Goal: Task Accomplishment & Management: Manage account settings

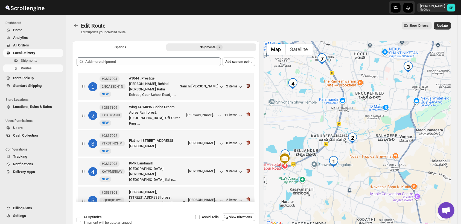
click at [247, 87] on icon "button" at bounding box center [247, 85] width 5 height 5
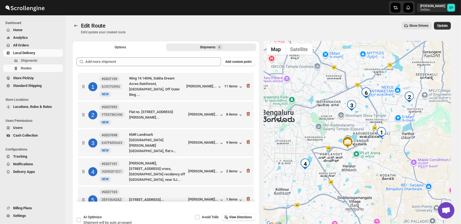
click at [247, 87] on icon "button" at bounding box center [247, 85] width 5 height 5
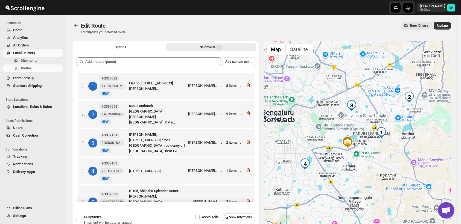
click at [247, 87] on icon "button" at bounding box center [247, 85] width 5 height 5
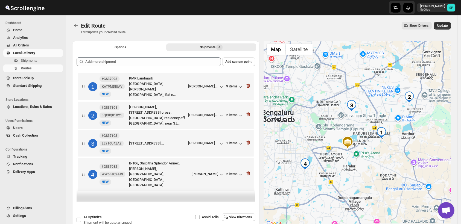
click at [247, 87] on icon "button" at bounding box center [247, 85] width 5 height 5
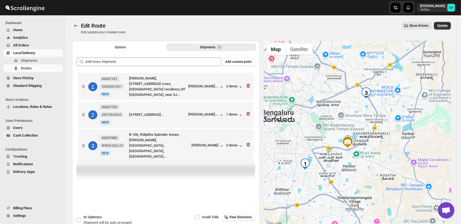
click at [247, 87] on icon "button" at bounding box center [247, 85] width 5 height 5
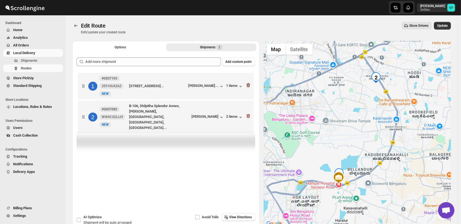
click at [249, 84] on icon "button" at bounding box center [247, 85] width 5 height 5
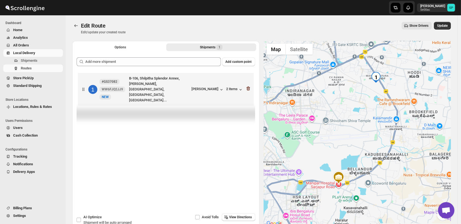
click at [249, 87] on icon "button" at bounding box center [248, 89] width 4 height 4
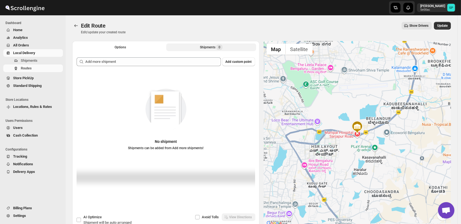
click at [203, 49] on div "Shipments 0" at bounding box center [211, 47] width 23 height 5
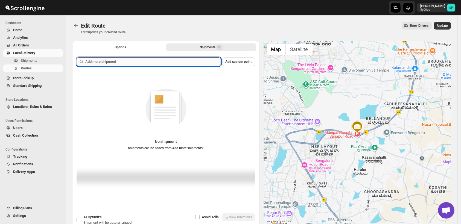
click at [161, 64] on input "text" at bounding box center [153, 61] width 136 height 9
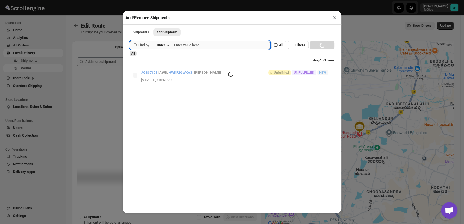
click at [187, 49] on input "text" at bounding box center [222, 45] width 96 height 9
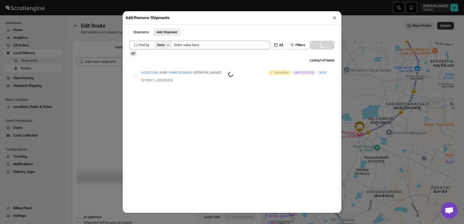
click at [164, 49] on button "Order" at bounding box center [163, 45] width 19 height 8
click at [164, 75] on div "Order Tag" at bounding box center [158, 76] width 15 height 5
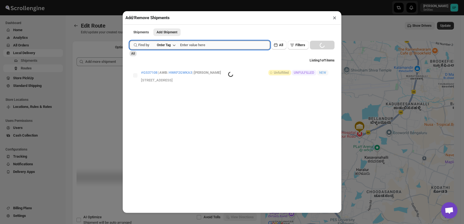
click at [187, 45] on input "text" at bounding box center [225, 45] width 90 height 9
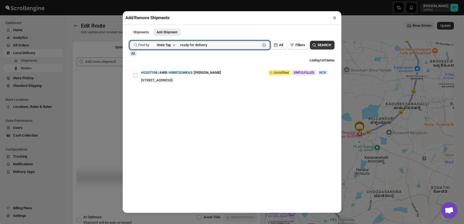
type input "ready for delivery"
click at [315, 40] on div "Submit Find by Order Tag ready for delivery Clear All Filters SEARCH All Listin…" at bounding box center [232, 69] width 205 height 62
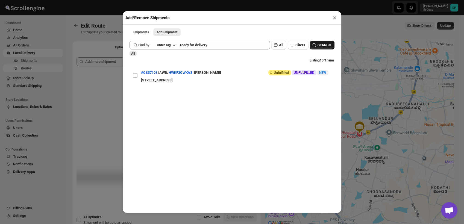
click at [318, 45] on span "SEARCH" at bounding box center [325, 44] width 14 height 5
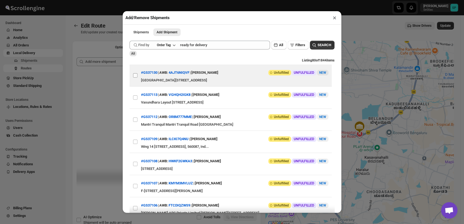
click at [134, 78] on input "View details for 68a51c82fc41024ff29ccd23" at bounding box center [135, 75] width 4 height 4
checkbox input "true"
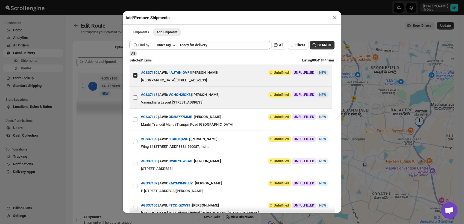
click at [137, 100] on input "View details for 68a47672fc41024ff29cc2a8" at bounding box center [135, 97] width 4 height 4
checkbox input "true"
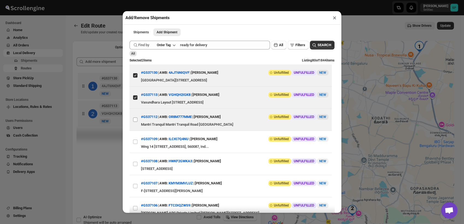
click at [133, 122] on input "View details for 68a46da6fc41024ff29cc216" at bounding box center [135, 120] width 4 height 4
checkbox input "true"
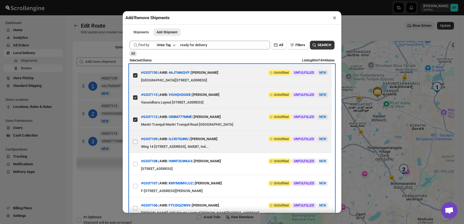
click at [133, 144] on span at bounding box center [135, 141] width 5 height 5
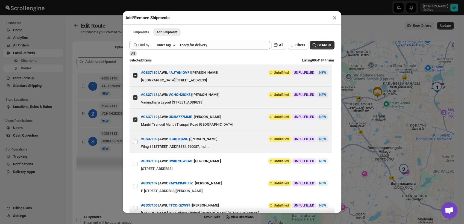
click at [133, 144] on input "View details for 68a43c93fc41024ff29cbd9b" at bounding box center [135, 142] width 4 height 4
checkbox input "true"
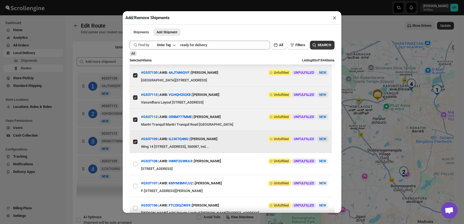
scroll to position [61, 0]
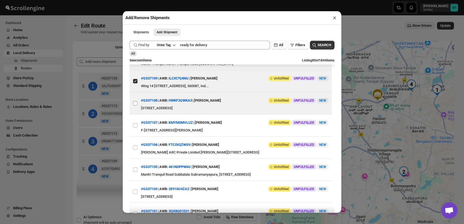
click at [137, 105] on input "View details for 68a43a0dfc41024ff29cbd6b" at bounding box center [135, 103] width 4 height 4
checkbox input "true"
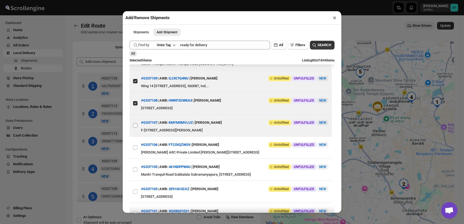
click at [135, 128] on input "View details for 68a43558fc41024ff29cbd19" at bounding box center [135, 125] width 4 height 4
checkbox input "true"
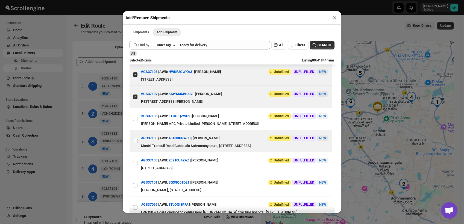
scroll to position [121, 0]
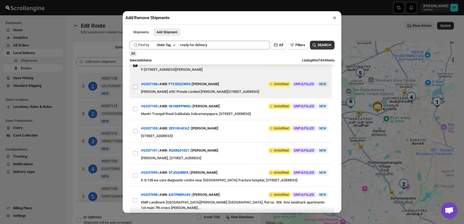
click at [136, 89] on input "View details for 68a42412fc41024ff29cbc50" at bounding box center [135, 87] width 4 height 4
checkbox input "true"
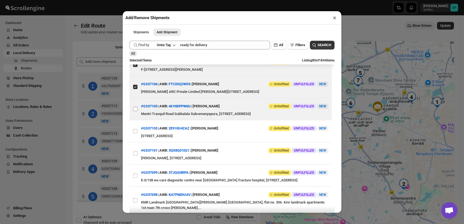
click at [133, 111] on input "View details for 68a4200ffc41024ff29cbc27" at bounding box center [135, 109] width 4 height 4
checkbox input "true"
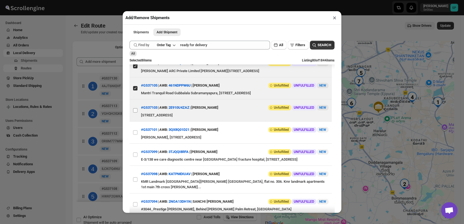
scroll to position [152, 0]
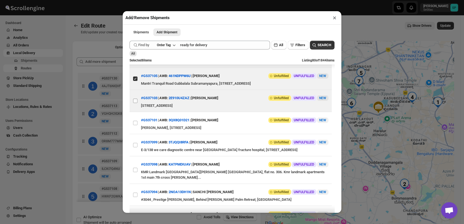
click at [136, 103] on input "View details for 68a41a2dfc41024ff29cbbd3" at bounding box center [135, 101] width 4 height 4
checkbox input "true"
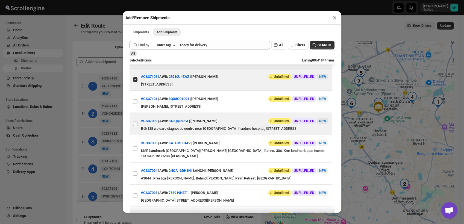
scroll to position [182, 0]
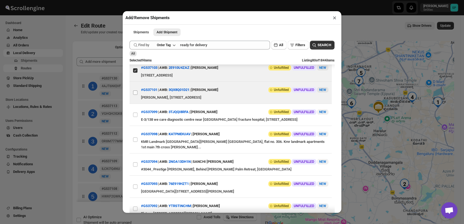
click at [136, 95] on input "View details for 68a40b75fc41024ff29cbb11" at bounding box center [135, 92] width 4 height 4
checkbox input "true"
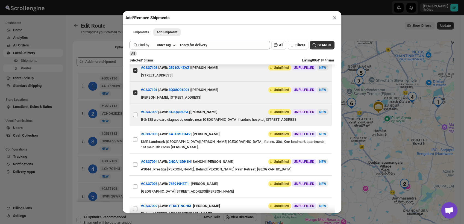
click at [134, 117] on input "View details for 68a36c59fc41024ff29cb360" at bounding box center [135, 115] width 4 height 4
checkbox input "true"
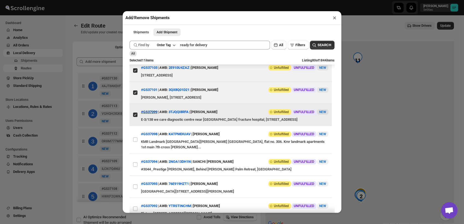
scroll to position [243, 0]
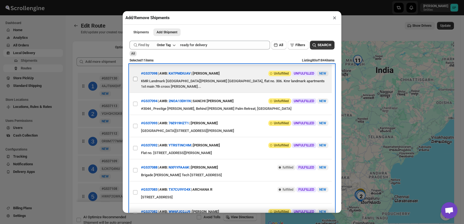
click at [134, 81] on span at bounding box center [135, 79] width 5 height 5
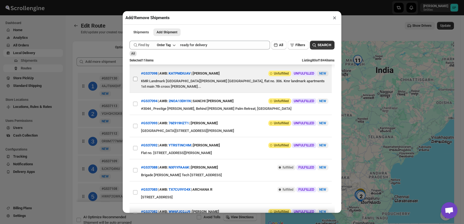
click at [134, 81] on input "View details for 68a362affc41024ff29cb27e" at bounding box center [135, 79] width 4 height 4
checkbox input "true"
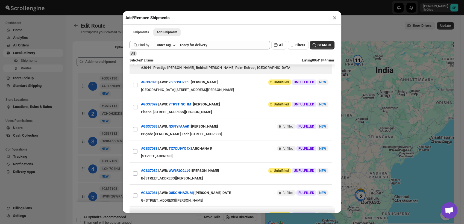
scroll to position [273, 0]
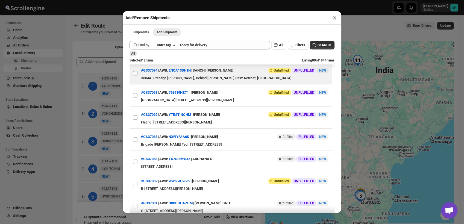
click at [135, 75] on input "View details for 68a334d0fc41024ff29caebe" at bounding box center [135, 73] width 4 height 4
checkbox input "true"
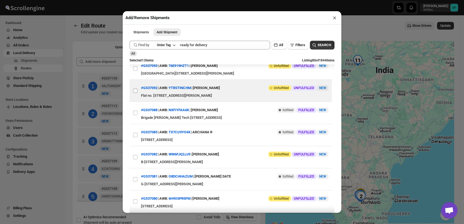
scroll to position [304, 0]
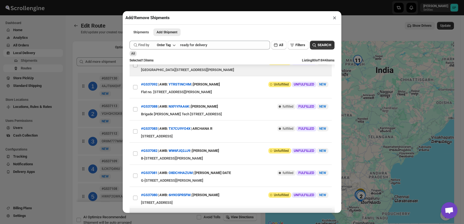
click at [135, 67] on input "View details for 68a3341efc41024ff29caeb4" at bounding box center [135, 65] width 4 height 4
checkbox input "true"
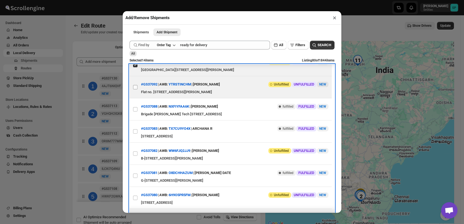
click at [136, 98] on label "View details for 68a330ccfc41024ff29cae78" at bounding box center [135, 87] width 11 height 22
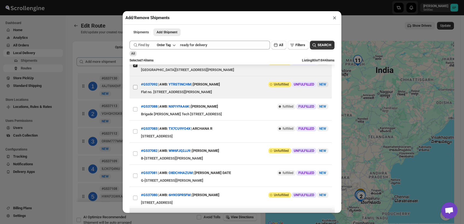
click at [136, 89] on input "View details for 68a330ccfc41024ff29cae78" at bounding box center [135, 87] width 4 height 4
checkbox input "true"
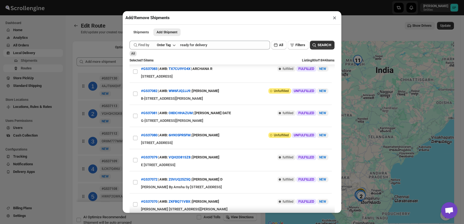
scroll to position [364, 0]
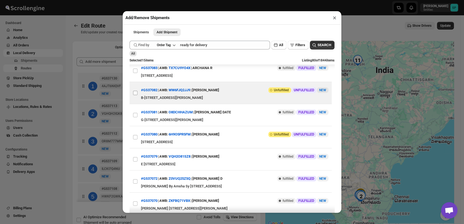
click at [137, 95] on input "View details for 68a2fd8bfc41024ff29caaa5" at bounding box center [135, 93] width 4 height 4
checkbox input "true"
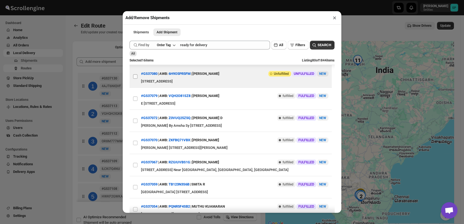
click at [133, 79] on input "View details for 68a2e6c4fc41024ff29ca95b" at bounding box center [135, 76] width 4 height 4
checkbox input "true"
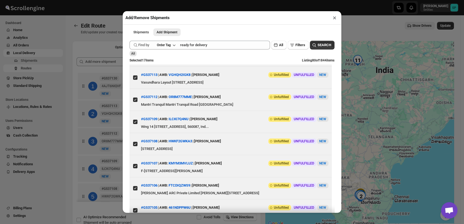
scroll to position [0, 0]
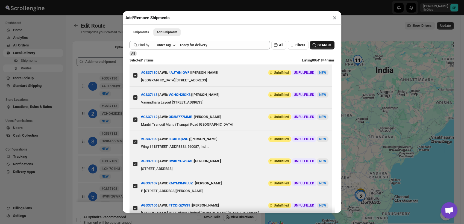
click at [323, 47] on span "SEARCH" at bounding box center [325, 44] width 14 height 5
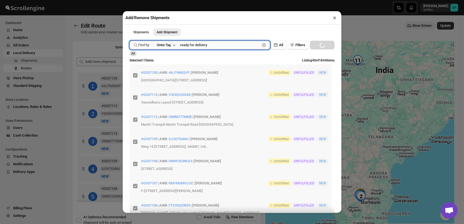
click at [211, 45] on input "ready for delivery" at bounding box center [220, 45] width 80 height 9
click at [130, 0] on button "Submit" at bounding box center [138, 3] width 16 height 6
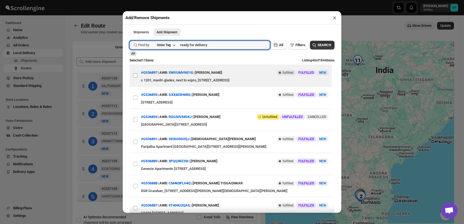
click at [137, 77] on input "View details for 68998a98f7cd3703b5a9bd92" at bounding box center [135, 75] width 4 height 4
checkbox input "true"
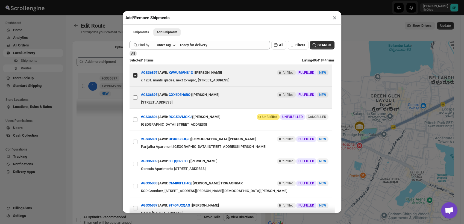
click at [136, 99] on input "View details for 68997fb6f7cd3703b5a9bcf9" at bounding box center [135, 97] width 4 height 4
checkbox input "true"
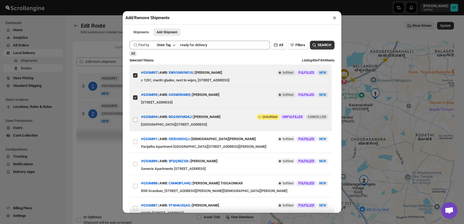
click at [134, 122] on input "View details for 68997d7df7cd3703b5a9bcc9" at bounding box center [135, 120] width 4 height 4
checkbox input "true"
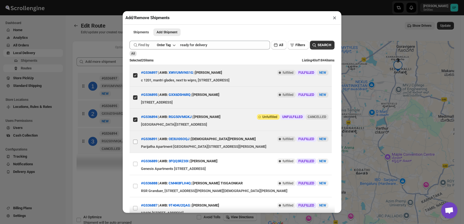
click at [135, 143] on input "View details for 68995556f7cd3703b5a9bad8" at bounding box center [135, 142] width 4 height 4
checkbox input "true"
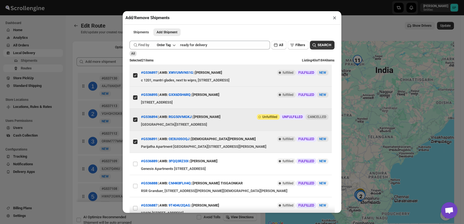
click at [136, 121] on input "View details for 68997d7df7cd3703b5a9bcc9" at bounding box center [135, 120] width 4 height 4
checkbox input "false"
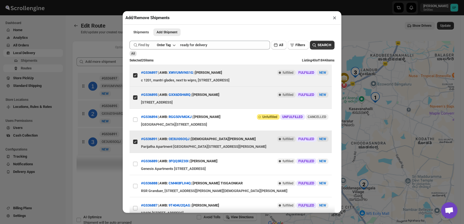
click at [137, 141] on input "View details for 68995556f7cd3703b5a9bad8" at bounding box center [135, 142] width 4 height 4
checkbox input "false"
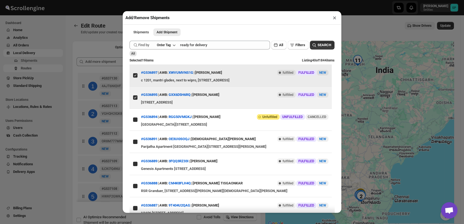
checkbox input "true"
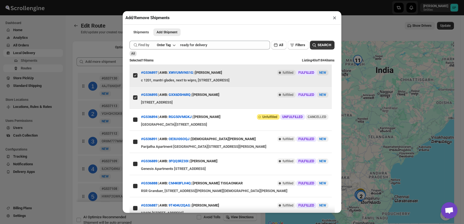
checkbox input "true"
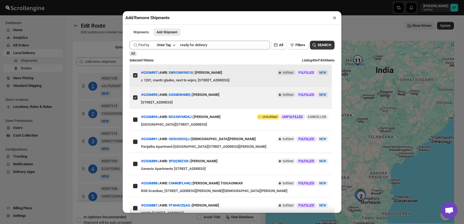
checkbox input "true"
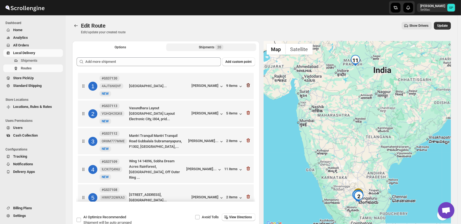
click at [246, 85] on icon "button" at bounding box center [248, 85] width 4 height 4
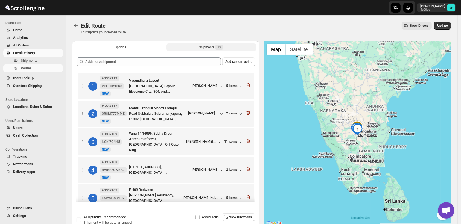
click at [246, 85] on icon "button" at bounding box center [248, 85] width 4 height 4
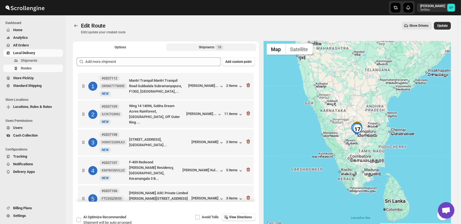
click at [246, 85] on icon "button" at bounding box center [248, 85] width 4 height 4
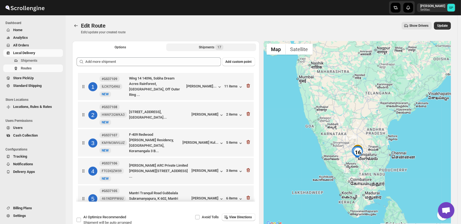
click at [246, 85] on icon "button" at bounding box center [248, 86] width 4 height 4
click at [246, 112] on icon "button" at bounding box center [248, 114] width 4 height 4
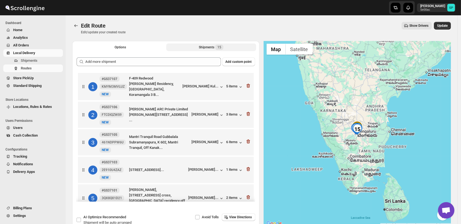
click at [246, 85] on icon "button" at bounding box center [248, 86] width 4 height 4
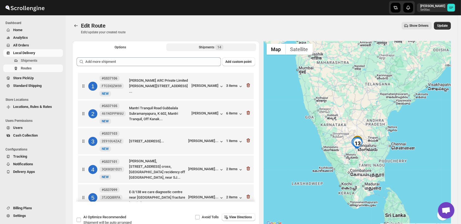
click at [246, 85] on icon "button" at bounding box center [248, 85] width 4 height 4
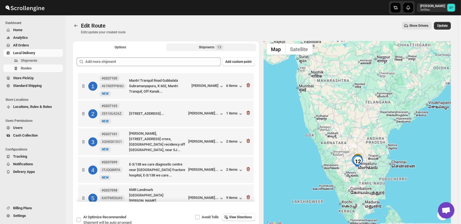
click at [246, 85] on icon "button" at bounding box center [248, 85] width 4 height 4
click at [246, 111] on icon "button" at bounding box center [248, 113] width 4 height 4
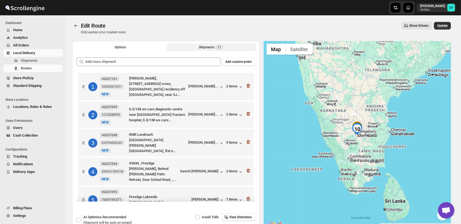
click at [246, 85] on icon "button" at bounding box center [248, 86] width 4 height 4
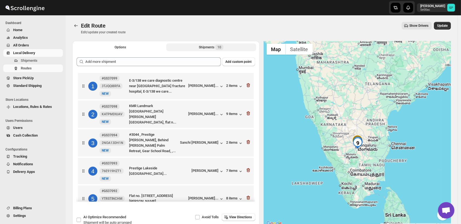
click at [246, 85] on icon "button" at bounding box center [248, 85] width 4 height 4
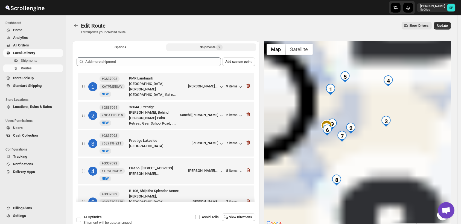
click at [246, 85] on icon "button" at bounding box center [248, 86] width 4 height 4
click at [246, 113] on icon "button" at bounding box center [248, 115] width 4 height 4
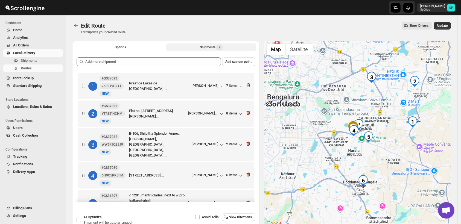
click at [246, 85] on icon "button" at bounding box center [248, 85] width 4 height 4
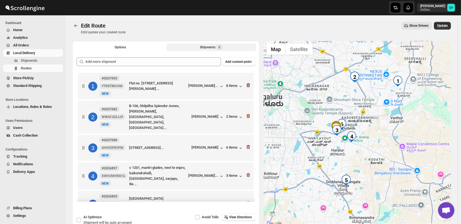
click at [246, 86] on icon "button" at bounding box center [247, 85] width 5 height 5
click at [246, 113] on icon "button" at bounding box center [247, 115] width 5 height 5
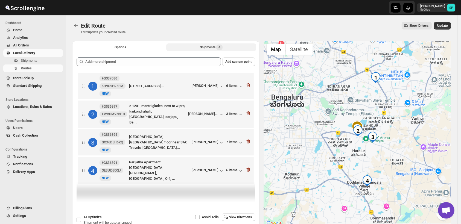
click at [246, 86] on div "1 #GS37080 6H9O5PR5FM New NEW A 205, 5th Floor, La Palazzo Residences,, Sarjapu…" at bounding box center [164, 85] width 172 height 23
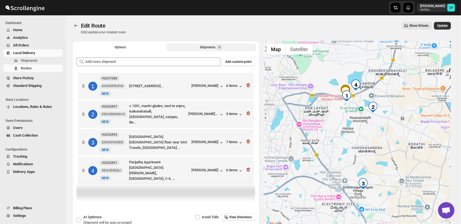
click at [246, 86] on div "1 #GS37080 6H9O5PR5FM New NEW A 205, 5th Floor, La Palazzo Residences,, Sarjapu…" at bounding box center [164, 85] width 172 height 23
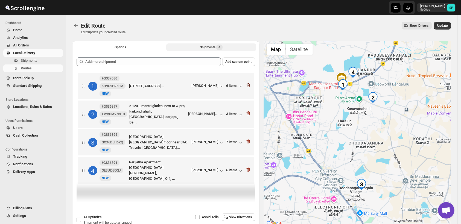
click at [249, 86] on icon "button" at bounding box center [247, 85] width 5 height 5
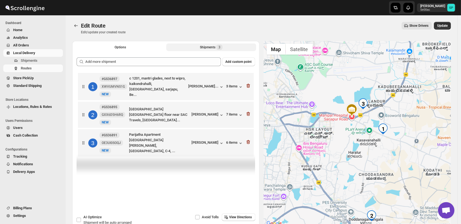
click at [249, 86] on icon "button" at bounding box center [247, 85] width 5 height 5
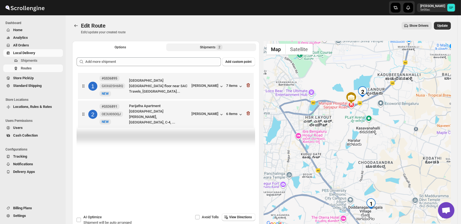
click at [249, 86] on icon "button" at bounding box center [247, 85] width 5 height 5
click at [249, 111] on icon "button" at bounding box center [247, 113] width 5 height 5
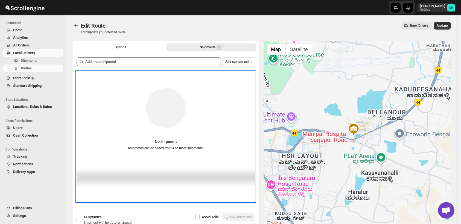
click at [249, 86] on div "No shipment Shipments can be added from Add more shipments!" at bounding box center [166, 116] width 178 height 78
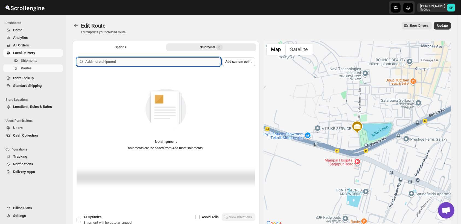
click at [200, 62] on input "text" at bounding box center [153, 61] width 136 height 9
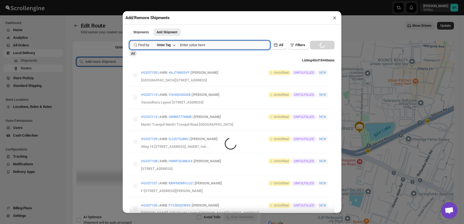
click at [226, 47] on input "text" at bounding box center [225, 45] width 90 height 9
click at [130, 0] on button "Submit" at bounding box center [138, 3] width 16 height 6
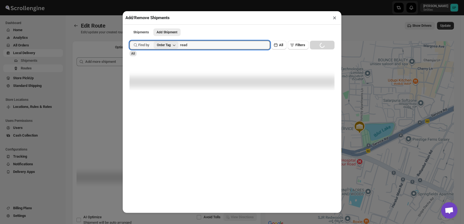
click at [163, 49] on button "Order Tag" at bounding box center [166, 45] width 25 height 8
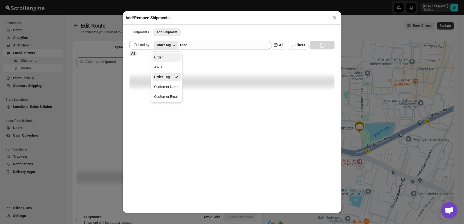
click at [166, 60] on button "Order" at bounding box center [167, 57] width 28 height 9
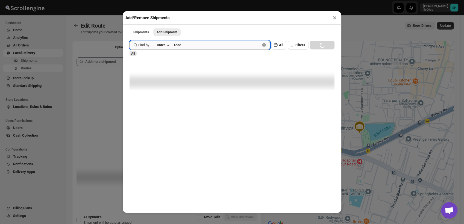
click at [199, 47] on input "read" at bounding box center [217, 45] width 86 height 9
click at [130, 0] on button "Submit" at bounding box center [138, 3] width 16 height 6
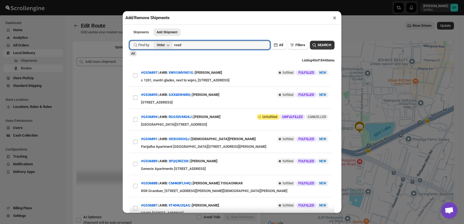
click at [161, 47] on div "Order" at bounding box center [161, 45] width 8 height 4
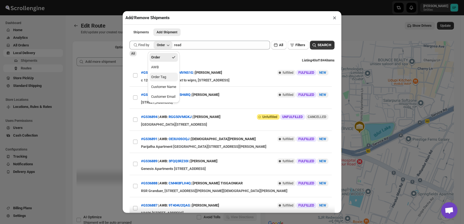
click at [166, 77] on button "Order Tag" at bounding box center [164, 77] width 28 height 9
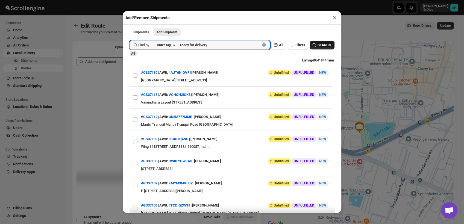
type input "ready for delivery"
click at [312, 46] on icon "button" at bounding box center [314, 44] width 5 height 5
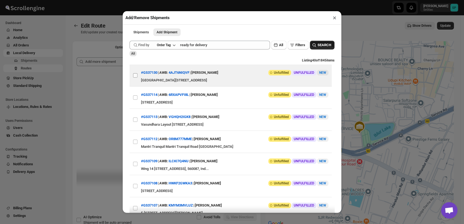
click at [135, 78] on input "View details for 68a51c82fc41024ff29ccd23" at bounding box center [135, 75] width 4 height 4
checkbox input "true"
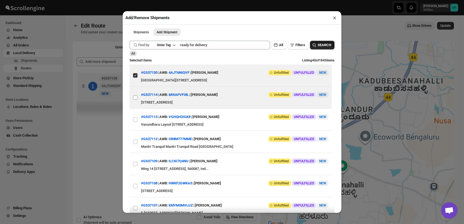
click at [135, 100] on input "View details for 68a47c8efc41024ff29cc327" at bounding box center [135, 97] width 4 height 4
checkbox input "true"
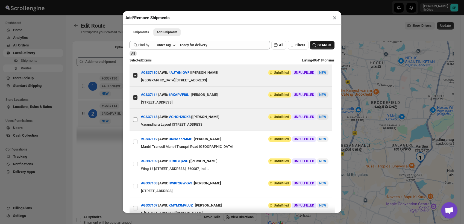
click at [135, 122] on input "View details for 68a47672fc41024ff29cc2a8" at bounding box center [135, 120] width 4 height 4
checkbox input "true"
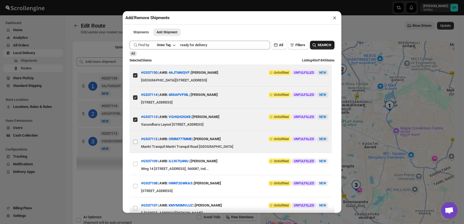
click at [133, 144] on input "View details for 68a46da6fc41024ff29cc216" at bounding box center [135, 142] width 4 height 4
checkbox input "true"
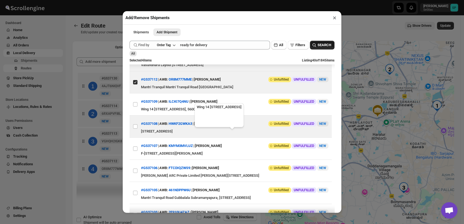
scroll to position [61, 0]
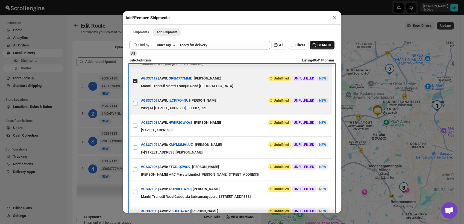
click at [136, 114] on label "View details for 68a43c93fc41024ff29cbd9b" at bounding box center [135, 103] width 11 height 22
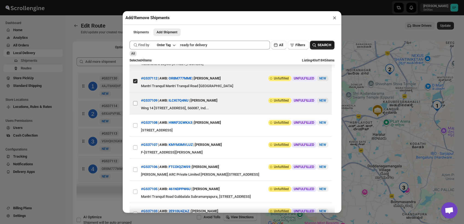
click at [136, 105] on input "View details for 68a43c93fc41024ff29cbd9b" at bounding box center [135, 103] width 4 height 4
checkbox input "true"
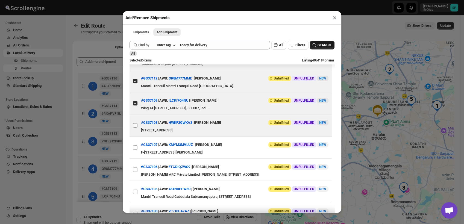
click at [135, 128] on input "View details for 68a43a0dfc41024ff29cbd6b" at bounding box center [135, 125] width 4 height 4
checkbox input "true"
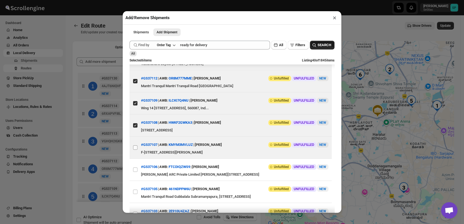
click at [136, 150] on input "View details for 68a43558fc41024ff29cbd19" at bounding box center [135, 147] width 4 height 4
checkbox input "true"
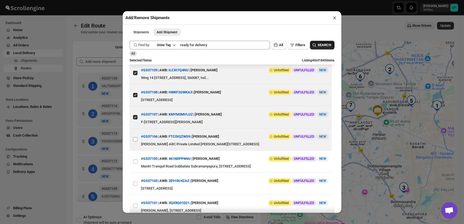
click at [136, 142] on input "View details for 68a42412fc41024ff29cbc50" at bounding box center [135, 139] width 4 height 4
checkbox input "true"
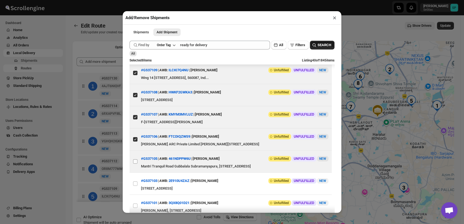
click at [135, 164] on input "View details for 68a4200ffc41024ff29cbc27" at bounding box center [135, 161] width 4 height 4
checkbox input "true"
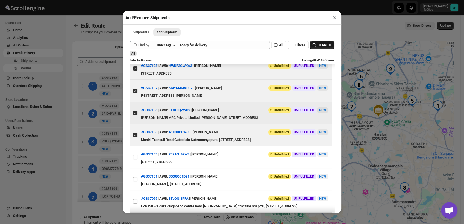
scroll to position [152, 0]
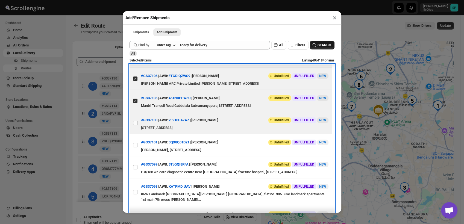
click at [134, 134] on label "View details for 68a41a2dfc41024ff29cbbd3" at bounding box center [135, 123] width 11 height 22
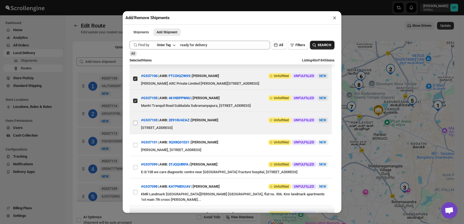
click at [134, 125] on input "View details for 68a41a2dfc41024ff29cbbd3" at bounding box center [135, 123] width 4 height 4
checkbox input "true"
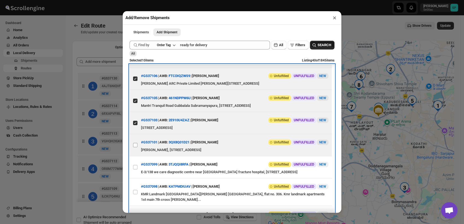
click at [134, 148] on span at bounding box center [135, 145] width 5 height 5
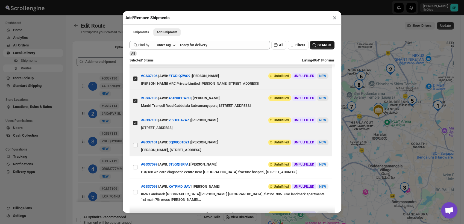
click at [134, 147] on input "View details for 68a40b75fc41024ff29cbb11" at bounding box center [135, 145] width 4 height 4
checkbox input "true"
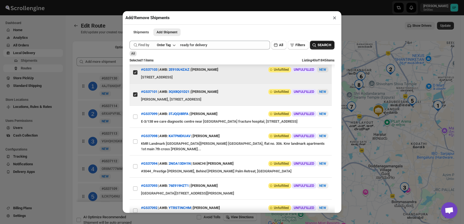
scroll to position [212, 0]
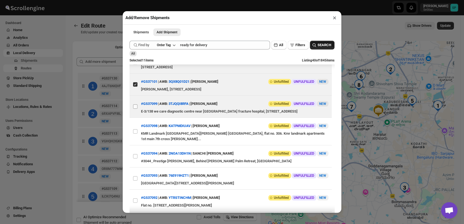
click at [133, 109] on input "View details for 68a36c59fc41024ff29cb360" at bounding box center [135, 106] width 4 height 4
checkbox input "true"
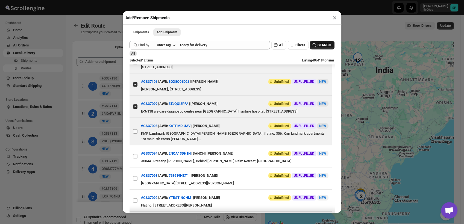
click at [135, 134] on input "View details for 68a362affc41024ff29cb27e" at bounding box center [135, 131] width 4 height 4
checkbox input "true"
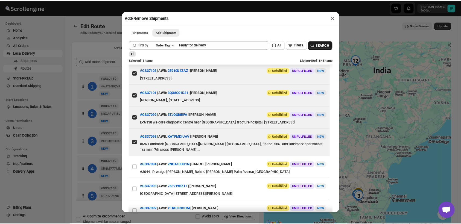
scroll to position [152, 0]
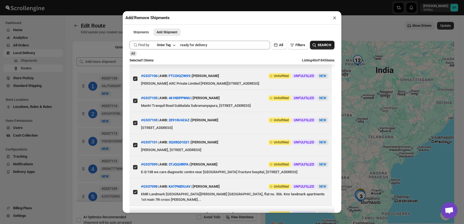
click at [334, 18] on button "×" at bounding box center [335, 18] width 8 height 8
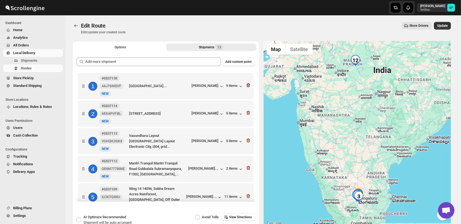
click at [247, 84] on icon "button" at bounding box center [247, 85] width 5 height 5
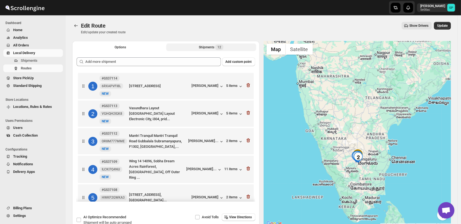
click at [247, 84] on icon "button" at bounding box center [247, 85] width 5 height 5
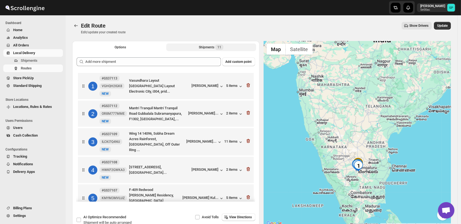
click at [247, 84] on icon "button" at bounding box center [247, 85] width 5 height 5
click at [247, 110] on icon "button" at bounding box center [247, 112] width 5 height 5
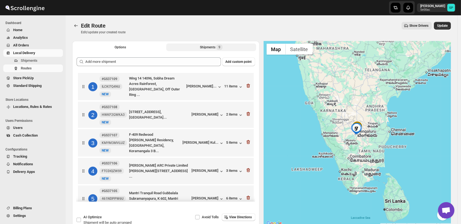
click at [247, 84] on icon "button" at bounding box center [247, 85] width 5 height 5
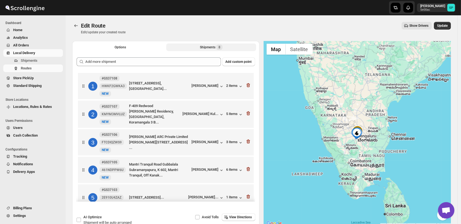
click at [247, 84] on icon "button" at bounding box center [247, 85] width 5 height 5
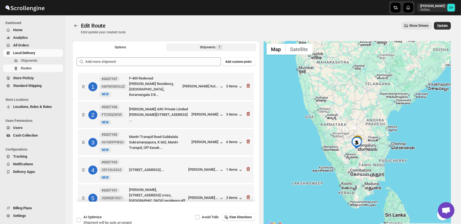
click at [247, 84] on icon "button" at bounding box center [247, 85] width 5 height 5
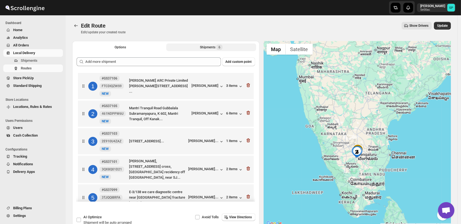
click at [247, 84] on icon "button" at bounding box center [247, 85] width 5 height 5
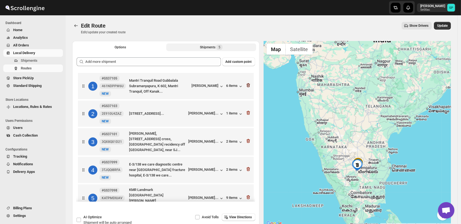
click at [247, 84] on icon "button" at bounding box center [247, 85] width 5 height 5
click at [247, 110] on icon "button" at bounding box center [247, 112] width 5 height 5
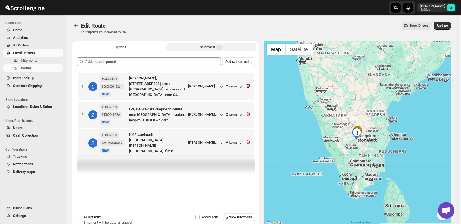
click at [247, 84] on icon "button" at bounding box center [247, 85] width 5 height 5
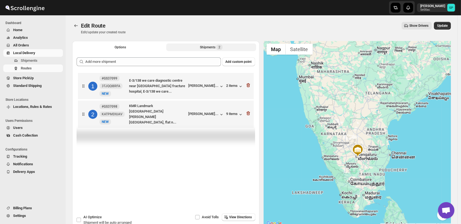
click at [247, 84] on icon "button" at bounding box center [247, 85] width 5 height 5
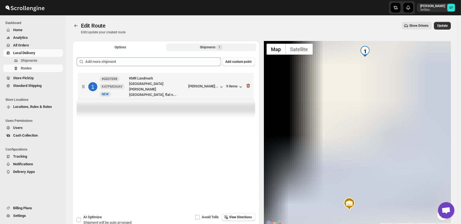
click at [247, 84] on icon "button" at bounding box center [247, 85] width 5 height 5
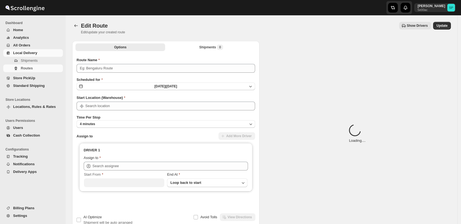
type input "Route - 20/08-0241 [PERSON_NAME] 2"
type input "[PERSON_NAME] ([EMAIL_ADDRESS][DOMAIN_NAME])"
type input "Shop"
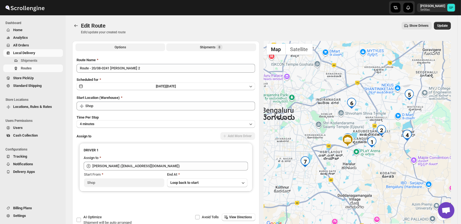
click at [232, 45] on button "Shipments 8" at bounding box center [211, 47] width 90 height 8
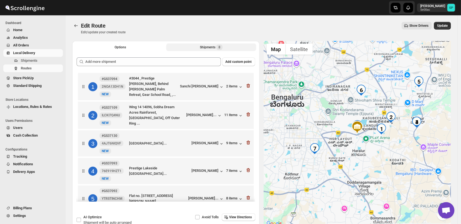
click at [247, 89] on div at bounding box center [247, 86] width 5 height 7
click at [248, 86] on icon "button" at bounding box center [248, 86] width 1 height 2
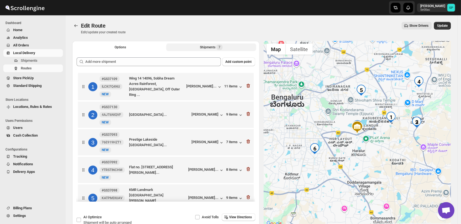
click at [248, 86] on icon "button" at bounding box center [248, 86] width 1 height 2
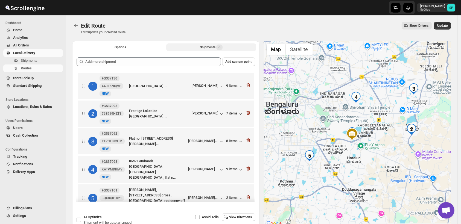
click at [248, 86] on icon "button" at bounding box center [248, 86] width 1 height 2
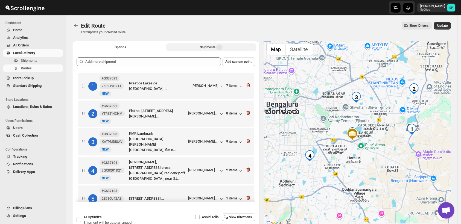
click at [248, 86] on icon "button" at bounding box center [248, 86] width 1 height 2
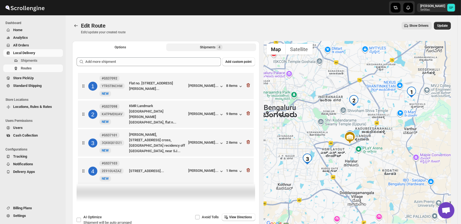
click at [247, 86] on icon "button" at bounding box center [247, 85] width 5 height 5
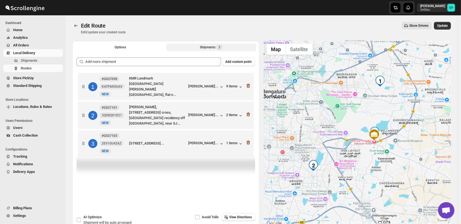
click at [247, 86] on icon "button" at bounding box center [247, 85] width 5 height 5
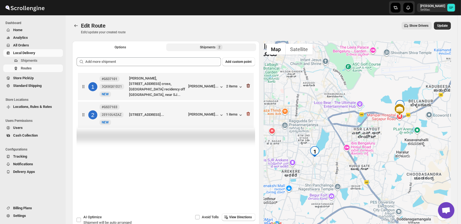
click at [248, 84] on icon "button" at bounding box center [247, 85] width 5 height 5
click at [248, 111] on icon "button" at bounding box center [247, 113] width 5 height 5
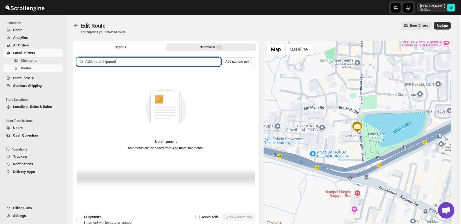
click at [197, 61] on input "text" at bounding box center [153, 61] width 136 height 9
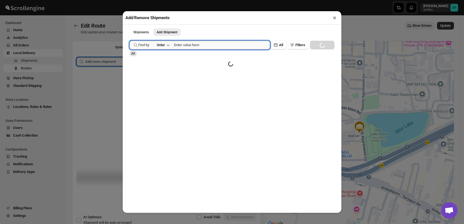
click at [186, 47] on input "text" at bounding box center [222, 45] width 96 height 9
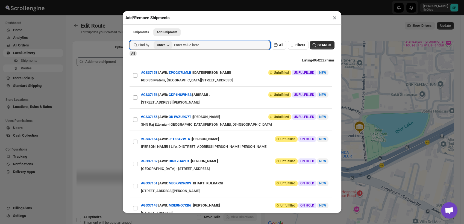
click at [156, 46] on button "Order" at bounding box center [163, 45] width 19 height 8
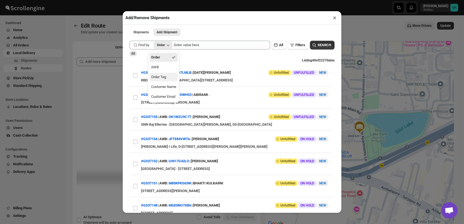
click at [160, 77] on div "Order Tag" at bounding box center [158, 76] width 15 height 5
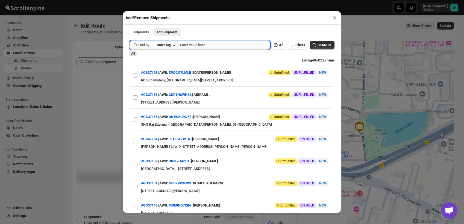
click at [195, 47] on input "text" at bounding box center [225, 45] width 90 height 9
type input "ready for delivery"
click at [130, 0] on button "Submit" at bounding box center [138, 3] width 16 height 6
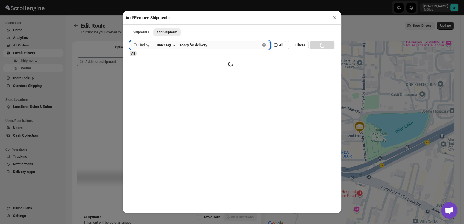
click at [130, 0] on button "Submit" at bounding box center [138, 3] width 16 height 6
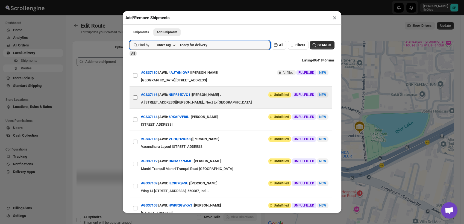
click at [137, 100] on input "View details for 68a47d82fc41024ff29cc333" at bounding box center [135, 97] width 4 height 4
checkbox input "true"
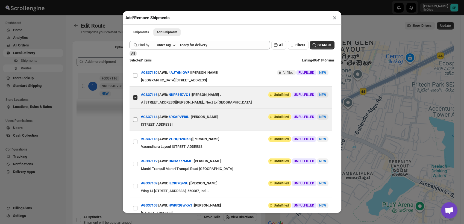
click at [135, 122] on input "View details for 68a47c8efc41024ff29cc327" at bounding box center [135, 120] width 4 height 4
checkbox input "true"
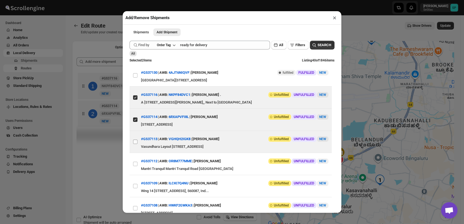
click at [137, 144] on input "View details for 68a47672fc41024ff29cc2a8" at bounding box center [135, 142] width 4 height 4
checkbox input "true"
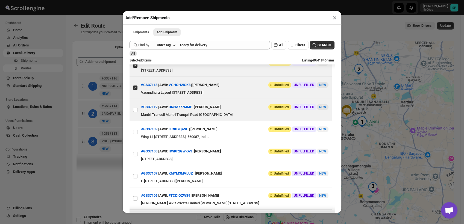
scroll to position [61, 0]
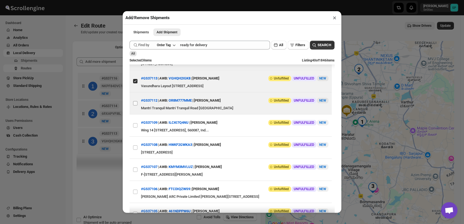
click at [137, 105] on input "View details for 68a46da6fc41024ff29cc216" at bounding box center [135, 103] width 4 height 4
checkbox input "true"
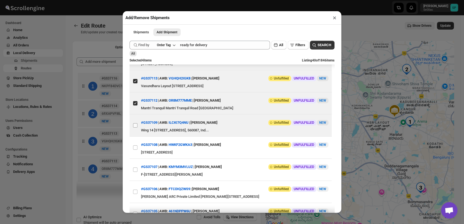
click at [136, 128] on input "View details for 68a43c93fc41024ff29cbd9b" at bounding box center [135, 125] width 4 height 4
checkbox input "true"
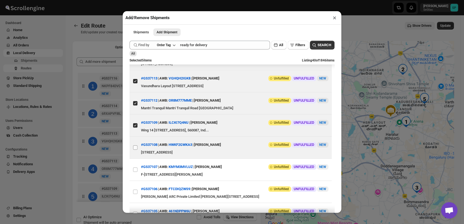
click at [136, 150] on input "View details for 68a43a0dfc41024ff29cbd6b" at bounding box center [135, 147] width 4 height 4
checkbox input "true"
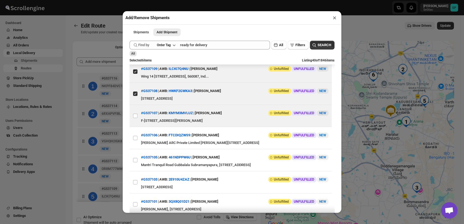
scroll to position [121, 0]
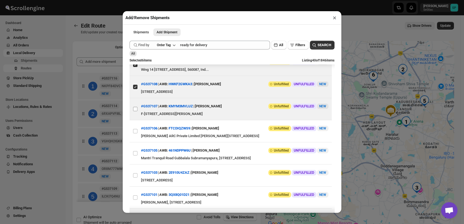
click at [137, 111] on input "View details for 68a43558fc41024ff29cbd19" at bounding box center [135, 109] width 4 height 4
checkbox input "true"
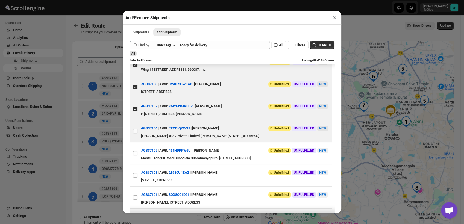
click at [136, 133] on input "View details for 68a42412fc41024ff29cbc50" at bounding box center [135, 131] width 4 height 4
checkbox input "true"
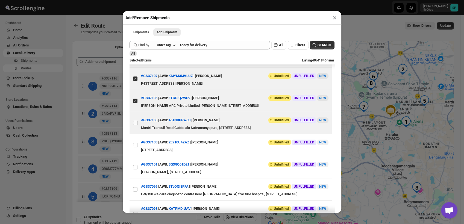
click at [134, 125] on input "View details for 68a4200ffc41024ff29cbc27" at bounding box center [135, 123] width 4 height 4
checkbox input "true"
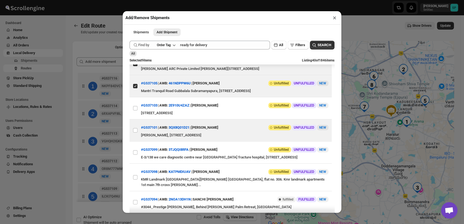
scroll to position [212, 0]
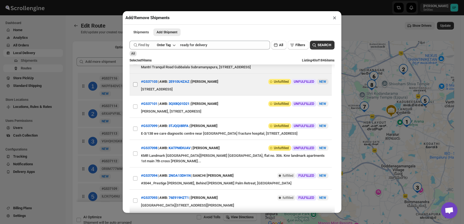
click at [136, 87] on input "View details for 68a41a2dfc41024ff29cbbd3" at bounding box center [135, 84] width 4 height 4
checkbox input "true"
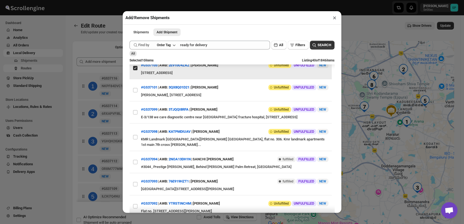
scroll to position [243, 0]
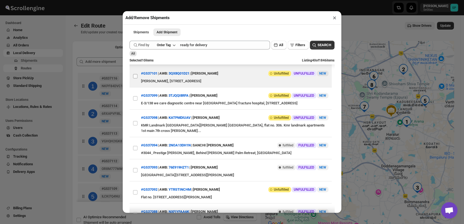
click at [135, 78] on input "View details for 68a40b75fc41024ff29cbb11" at bounding box center [135, 76] width 4 height 4
checkbox input "true"
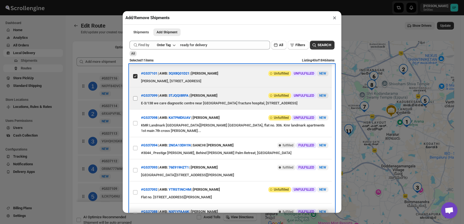
click at [134, 109] on label "View details for 68a36c59fc41024ff29cb360" at bounding box center [135, 98] width 11 height 22
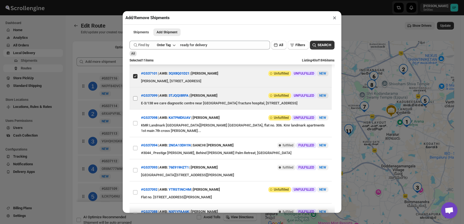
click at [134, 101] on input "View details for 68a36c59fc41024ff29cb360" at bounding box center [135, 98] width 4 height 4
checkbox input "true"
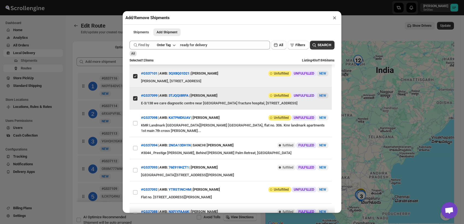
scroll to position [304, 0]
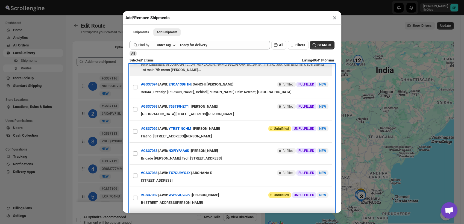
click at [136, 76] on label "View details for 68a362affc41024ff29cb27e" at bounding box center [135, 62] width 11 height 27
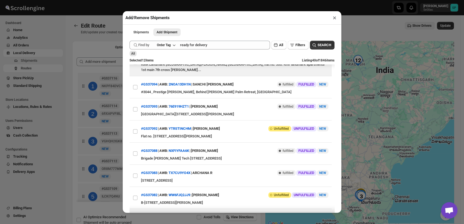
click at [136, 65] on input "View details for 68a362affc41024ff29cb27e" at bounding box center [135, 62] width 4 height 4
checkbox input "true"
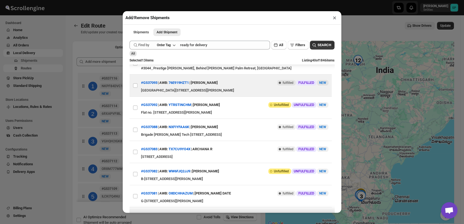
scroll to position [334, 0]
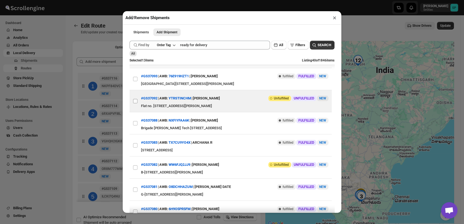
click at [136, 103] on input "View details for 68a330ccfc41024ff29cae78" at bounding box center [135, 101] width 4 height 4
checkbox input "true"
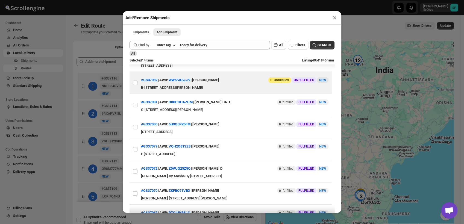
scroll to position [425, 0]
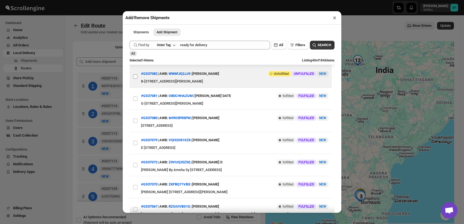
click at [134, 79] on input "View details for 68a2fd8bfc41024ff29caaa5" at bounding box center [135, 76] width 4 height 4
checkbox input "true"
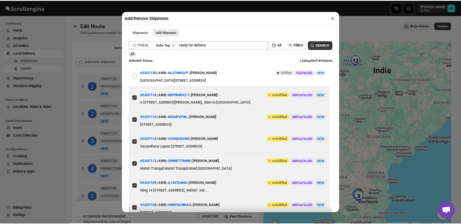
scroll to position [0, 0]
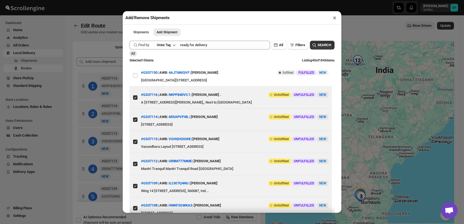
click at [335, 19] on button "×" at bounding box center [335, 18] width 8 height 8
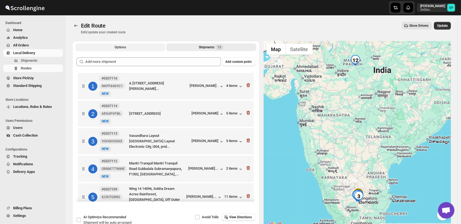
click at [129, 49] on button "Options" at bounding box center [120, 47] width 90 height 8
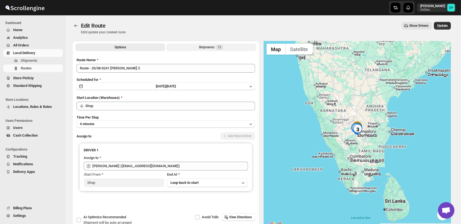
click at [211, 49] on div "Shipments 15" at bounding box center [211, 47] width 25 height 5
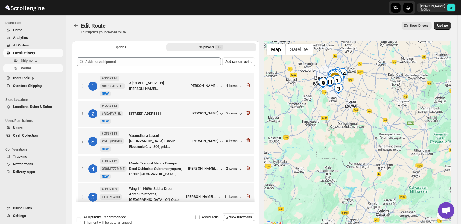
drag, startPoint x: 330, startPoint y: 137, endPoint x: 439, endPoint y: 141, distance: 109.4
click at [439, 141] on div at bounding box center [357, 134] width 187 height 186
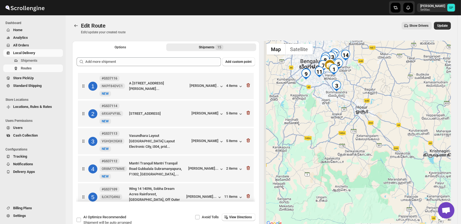
drag, startPoint x: 356, startPoint y: 128, endPoint x: 409, endPoint y: 163, distance: 63.8
click at [409, 163] on div at bounding box center [357, 134] width 187 height 186
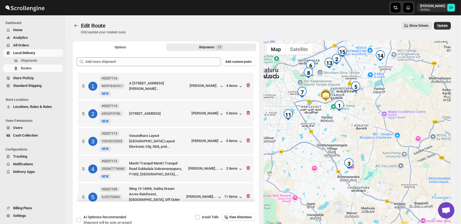
drag, startPoint x: 390, startPoint y: 140, endPoint x: 323, endPoint y: 213, distance: 99.0
click at [319, 222] on div at bounding box center [357, 134] width 187 height 186
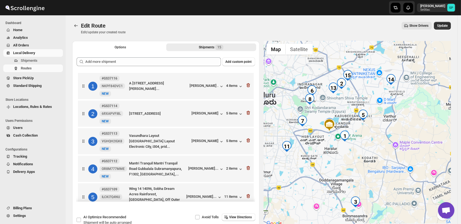
drag, startPoint x: 365, startPoint y: 119, endPoint x: 378, endPoint y: 148, distance: 31.7
click at [378, 148] on div at bounding box center [357, 134] width 187 height 186
click at [216, 87] on div "[PERSON_NAME] ." at bounding box center [207, 86] width 34 height 5
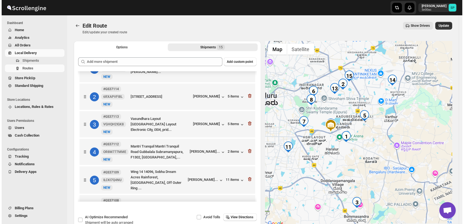
scroll to position [30, 0]
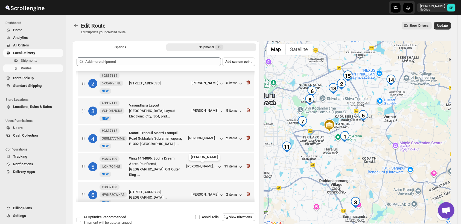
click at [212, 167] on div "[PERSON_NAME]..." at bounding box center [201, 166] width 30 height 4
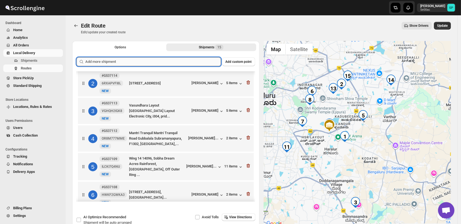
click at [133, 63] on input "text" at bounding box center [153, 61] width 136 height 9
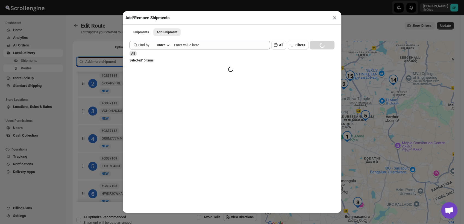
paste input "text"
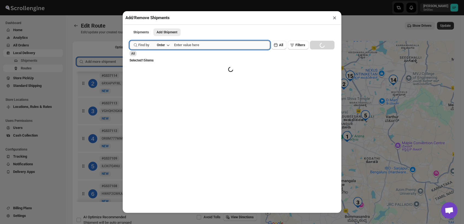
click at [201, 46] on input "text" at bounding box center [222, 45] width 96 height 9
paste input "GS37135"
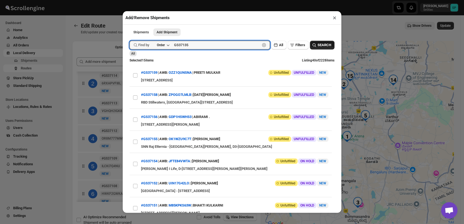
type input "GS37135"
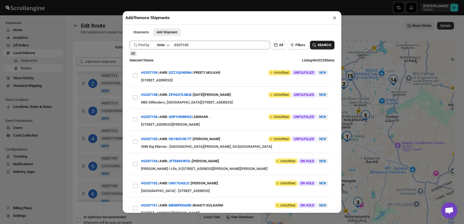
click at [318, 46] on span "SEARCH" at bounding box center [325, 44] width 14 height 5
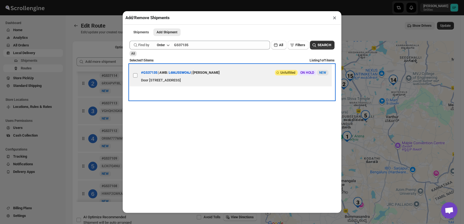
click at [133, 78] on span at bounding box center [135, 75] width 5 height 5
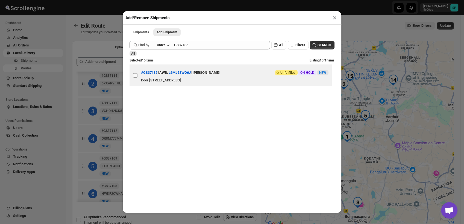
click at [133, 78] on input "View details for 68a53e26fc41024ff29cce77" at bounding box center [135, 75] width 4 height 4
checkbox input "true"
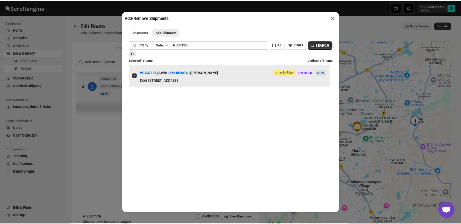
scroll to position [0, 0]
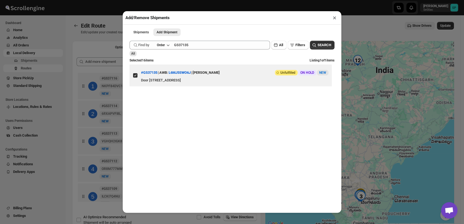
click at [332, 20] on button "×" at bounding box center [335, 18] width 8 height 8
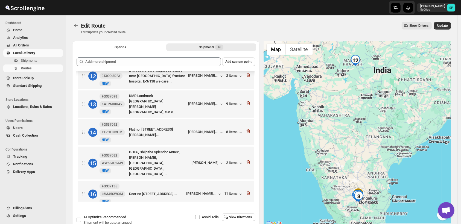
scroll to position [287, 0]
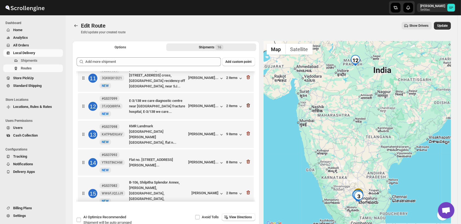
click at [247, 104] on icon "button" at bounding box center [247, 105] width 5 height 5
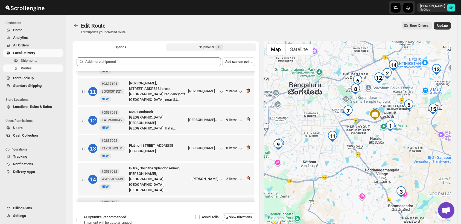
scroll to position [289, 0]
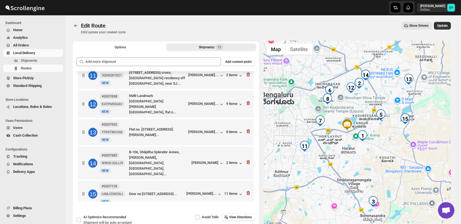
drag, startPoint x: 409, startPoint y: 163, endPoint x: 380, endPoint y: 173, distance: 30.1
click at [380, 173] on div at bounding box center [357, 134] width 187 height 186
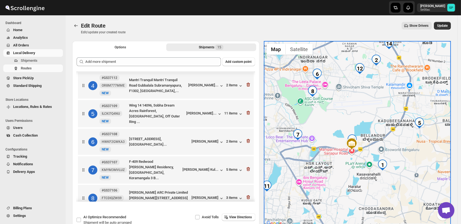
scroll to position [77, 0]
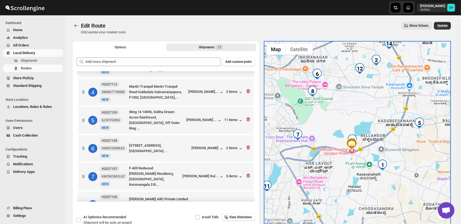
click at [205, 153] on div "6 #GS37108 HWKF2GWKA3 [GEOGRAPHIC_DATA][STREET_ADDRESS], [GEOGRAPHIC_DATA], [GE…" at bounding box center [164, 147] width 172 height 23
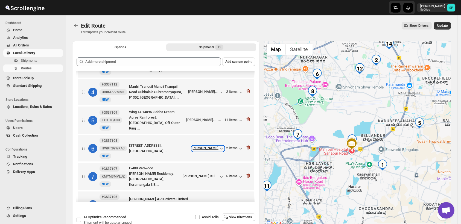
click at [211, 149] on div "[PERSON_NAME]" at bounding box center [208, 148] width 33 height 5
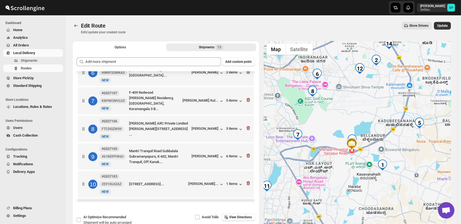
scroll to position [168, 0]
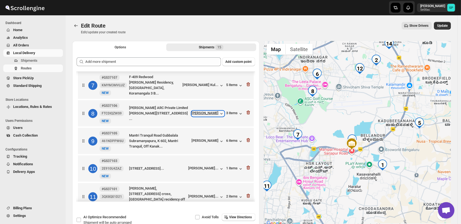
click at [210, 114] on div "[PERSON_NAME]" at bounding box center [208, 113] width 33 height 5
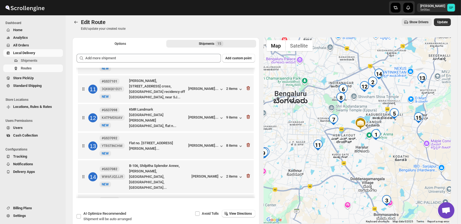
scroll to position [273, 0]
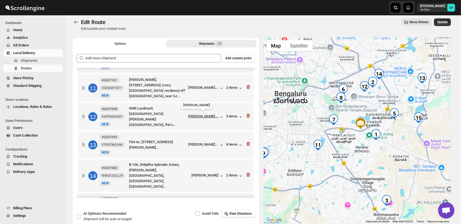
click at [205, 114] on div "[PERSON_NAME]..." at bounding box center [203, 116] width 30 height 4
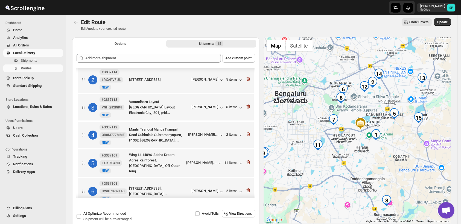
scroll to position [0, 0]
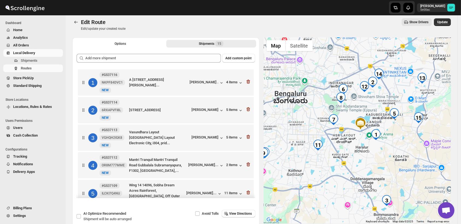
click at [207, 113] on div "2 #GS37114 6RXAPVFI8L New NEW E-410, Indus Signature, Eshwara Layout, [GEOGRAPH…" at bounding box center [164, 109] width 172 height 23
click at [208, 111] on div "[PERSON_NAME]" at bounding box center [208, 110] width 33 height 5
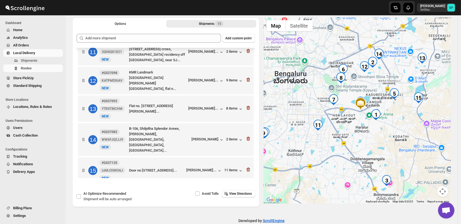
scroll to position [34, 0]
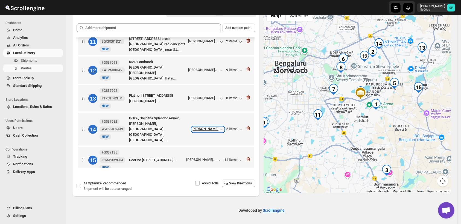
click at [202, 127] on div "[PERSON_NAME]" at bounding box center [208, 129] width 33 height 5
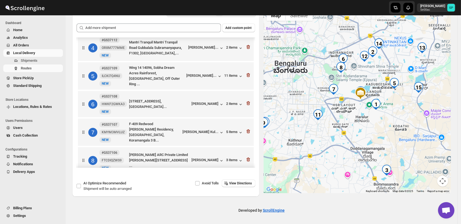
scroll to position [77, 0]
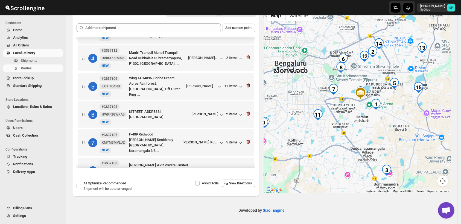
click at [246, 84] on icon "button" at bounding box center [248, 86] width 4 height 4
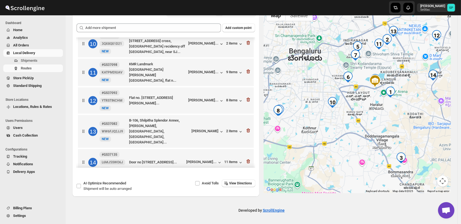
scroll to position [259, 0]
click at [247, 158] on icon "button" at bounding box center [247, 160] width 5 height 5
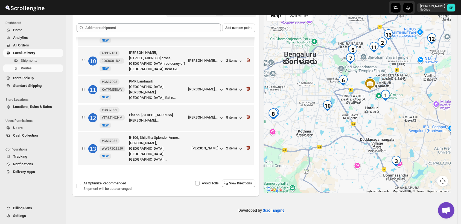
scroll to position [234, 0]
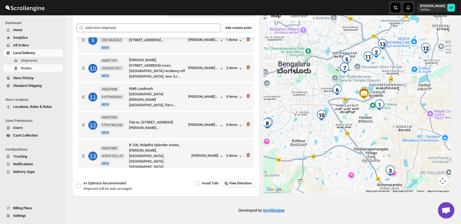
drag, startPoint x: 322, startPoint y: 117, endPoint x: 313, endPoint y: 130, distance: 15.9
click at [313, 130] on div at bounding box center [357, 100] width 187 height 186
click at [248, 96] on icon "button" at bounding box center [248, 97] width 1 height 2
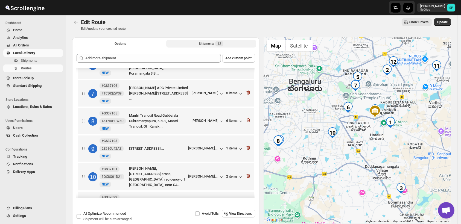
scroll to position [206, 0]
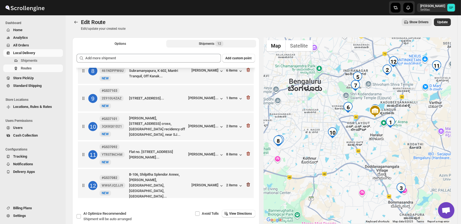
click at [248, 184] on icon "button" at bounding box center [248, 185] width 1 height 2
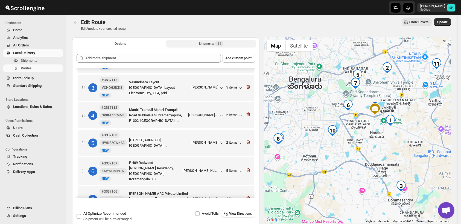
scroll to position [0, 0]
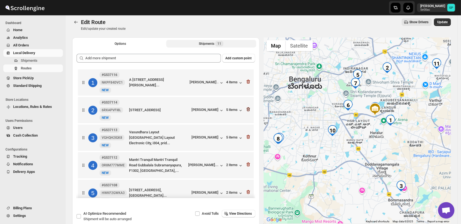
click at [247, 112] on icon "button" at bounding box center [247, 109] width 5 height 5
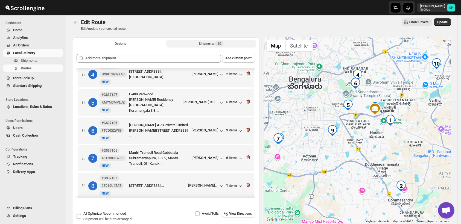
scroll to position [30, 0]
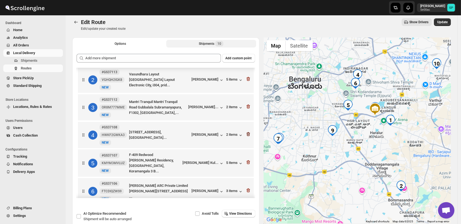
click at [245, 134] on icon "button" at bounding box center [247, 133] width 5 height 5
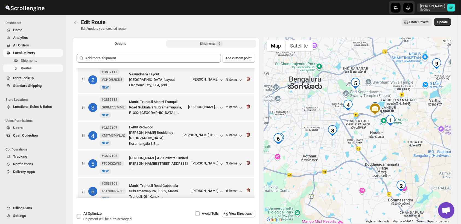
click at [247, 163] on icon "button" at bounding box center [247, 163] width 1 height 2
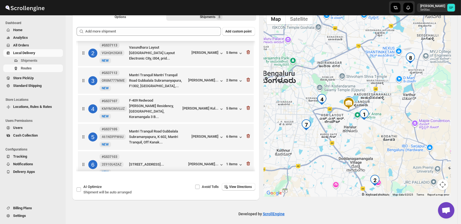
drag, startPoint x: 429, startPoint y: 107, endPoint x: 400, endPoint y: 126, distance: 34.1
click at [400, 126] on div at bounding box center [357, 104] width 187 height 186
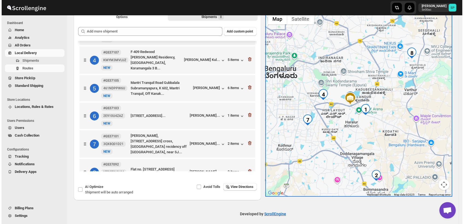
scroll to position [95, 0]
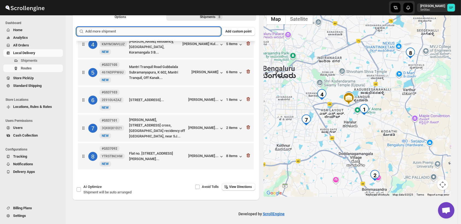
click at [175, 30] on input "text" at bounding box center [153, 31] width 136 height 9
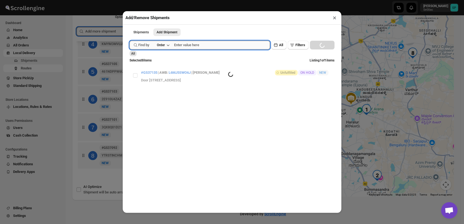
click at [208, 43] on input "text" at bounding box center [222, 45] width 96 height 9
paste input "GS37127"
click at [229, 46] on input "GS37127" at bounding box center [217, 45] width 86 height 9
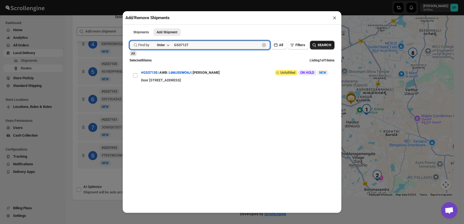
type input "GS37127"
click at [323, 48] on span "SEARCH" at bounding box center [325, 44] width 14 height 5
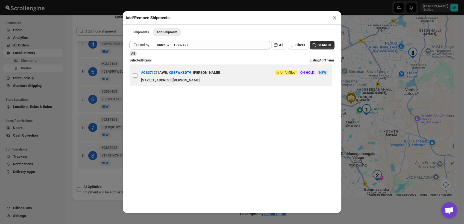
click at [137, 76] on input "View details for 68a4a11cfc41024ff29cc5cd" at bounding box center [135, 75] width 4 height 4
checkbox input "true"
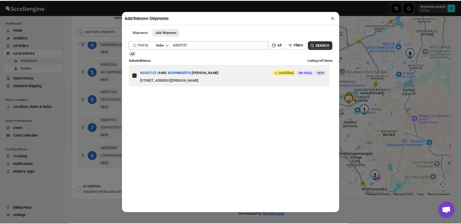
scroll to position [0, 0]
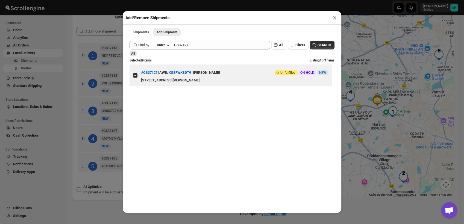
click at [333, 19] on button "×" at bounding box center [335, 18] width 8 height 8
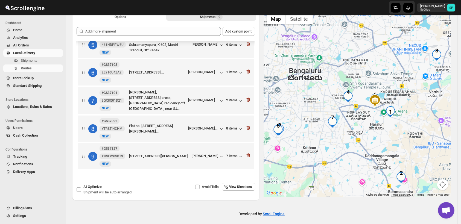
scroll to position [34, 0]
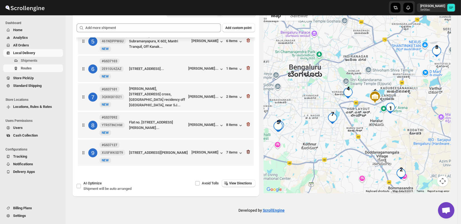
click at [247, 151] on icon "button" at bounding box center [248, 152] width 4 height 4
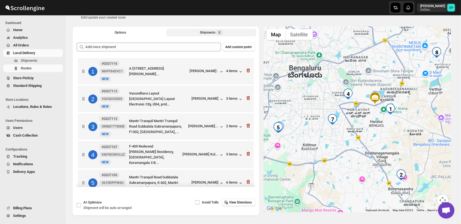
scroll to position [0, 0]
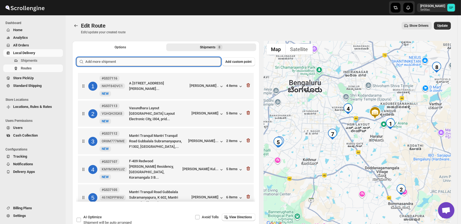
click at [144, 61] on input "text" at bounding box center [153, 61] width 136 height 9
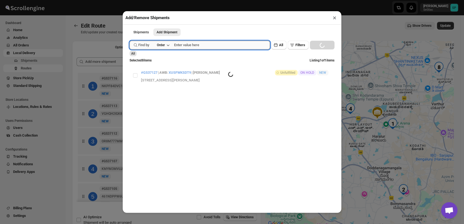
click at [201, 48] on input "text" at bounding box center [222, 45] width 96 height 9
paste input "GS37127"
click at [222, 44] on input "GS37127" at bounding box center [217, 45] width 86 height 9
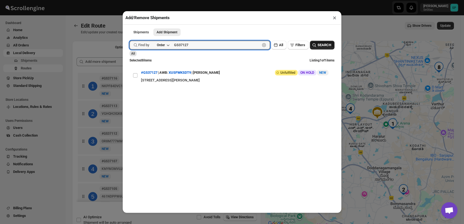
type input "GS37127"
click at [318, 45] on span "SEARCH" at bounding box center [325, 44] width 14 height 5
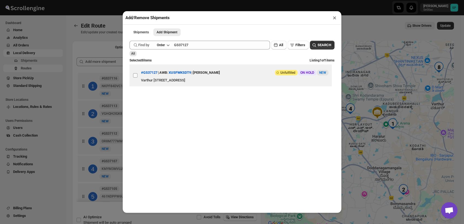
click at [136, 78] on input "View details for 68a4a11cfc41024ff29cc5cd" at bounding box center [135, 75] width 4 height 4
checkbox input "true"
click at [333, 19] on button "×" at bounding box center [335, 18] width 8 height 8
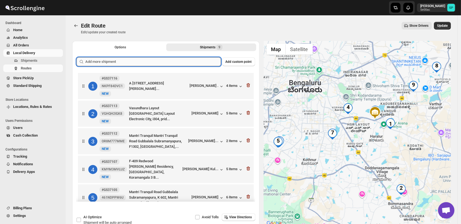
click at [141, 65] on input "text" at bounding box center [153, 61] width 136 height 9
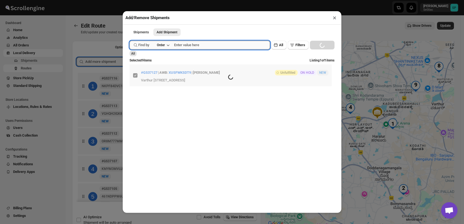
click at [203, 46] on input "text" at bounding box center [222, 45] width 96 height 9
paste input "GS37147"
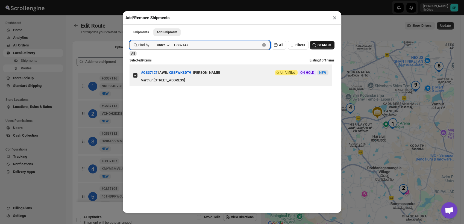
type input "GS37147"
click at [324, 46] on span "SEARCH" at bounding box center [325, 44] width 14 height 5
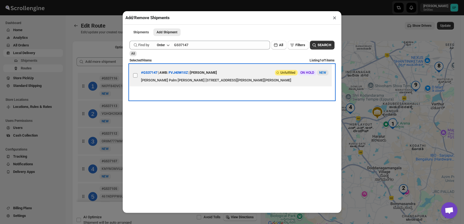
click at [133, 76] on label "View details for 68a58d89fc41024ff29cd3ca" at bounding box center [135, 76] width 11 height 22
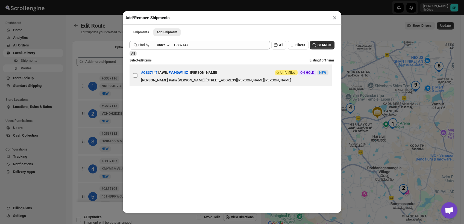
click at [133, 76] on input "View details for 68a58d89fc41024ff29cd3ca" at bounding box center [135, 75] width 4 height 4
checkbox input "true"
click at [333, 18] on button "×" at bounding box center [335, 18] width 8 height 8
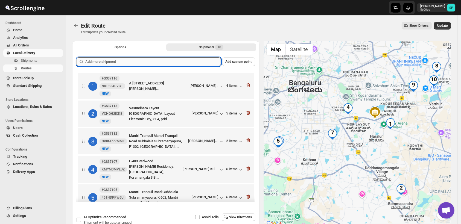
click at [164, 62] on input "text" at bounding box center [153, 61] width 136 height 9
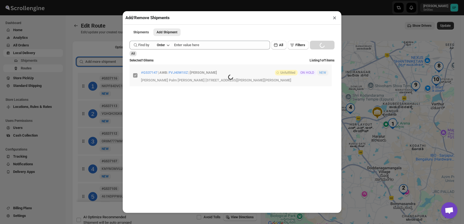
paste input "text"
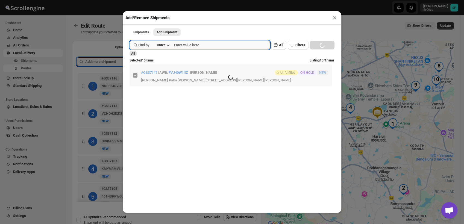
click at [223, 48] on input "text" at bounding box center [222, 45] width 96 height 9
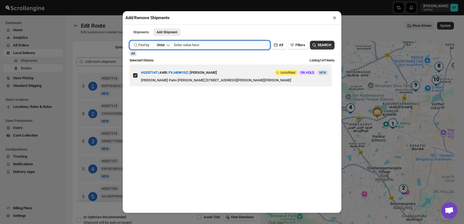
paste input "GS37159"
type input "GS37159"
click at [325, 45] on span "SEARCH" at bounding box center [325, 44] width 14 height 5
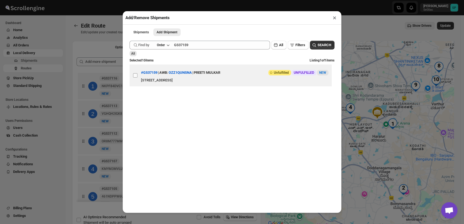
click at [135, 75] on input "View details for 68a5c50ffc41024ff29cd720" at bounding box center [135, 75] width 4 height 4
checkbox input "true"
click at [336, 19] on button "×" at bounding box center [335, 18] width 8 height 8
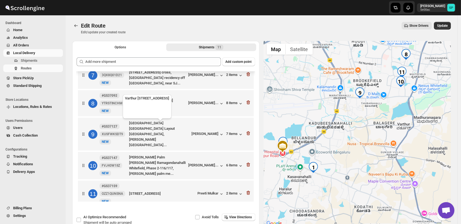
scroll to position [34, 0]
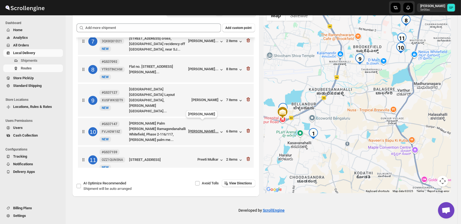
click at [204, 129] on div "[PERSON_NAME]..." at bounding box center [203, 131] width 30 height 4
click at [203, 157] on div "Preeti Mulkar" at bounding box center [211, 159] width 27 height 5
click at [211, 68] on div "[PERSON_NAME]..." at bounding box center [203, 69] width 30 height 4
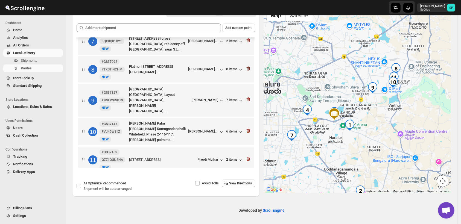
click at [247, 68] on icon "button" at bounding box center [247, 68] width 5 height 5
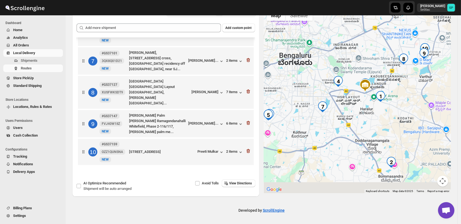
scroll to position [151, 0]
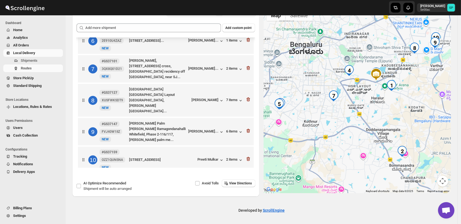
click at [247, 68] on icon "button" at bounding box center [247, 67] width 5 height 5
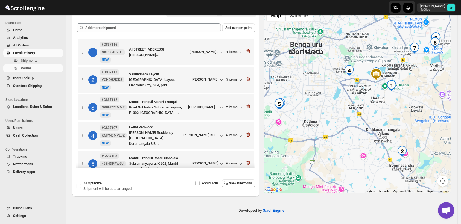
scroll to position [0, 0]
click at [245, 51] on icon "button" at bounding box center [247, 51] width 5 height 5
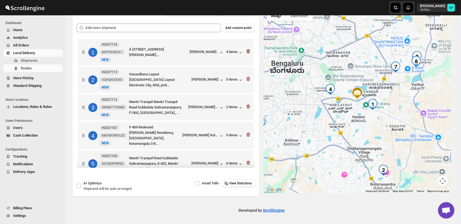
click at [245, 76] on icon "button" at bounding box center [247, 78] width 5 height 5
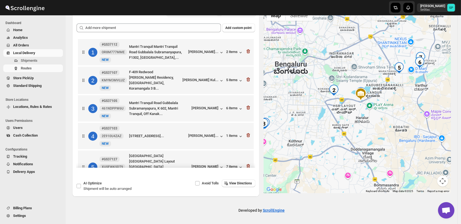
click at [245, 51] on icon "button" at bounding box center [247, 51] width 5 height 5
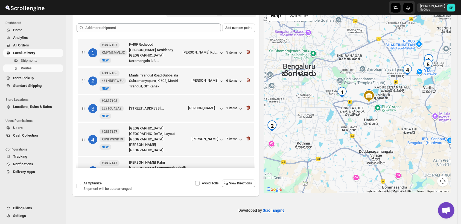
click at [245, 51] on icon "button" at bounding box center [247, 51] width 5 height 5
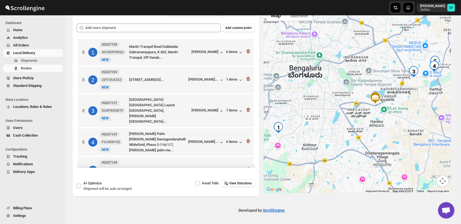
click at [245, 51] on icon "button" at bounding box center [247, 51] width 5 height 5
click at [245, 67] on div "2 #GS37103 2E910U4ZAZ New NEW Block-9,FlatNo1004,[GEOGRAPHIC_DATA], [GEOGRAPHIC…" at bounding box center [164, 78] width 172 height 23
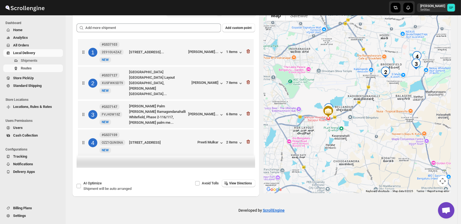
click at [245, 51] on div "1 #GS37103 2E910U4ZAZ New NEW Block-9,FlatNo1004,[GEOGRAPHIC_DATA], [GEOGRAPHIC…" at bounding box center [164, 51] width 172 height 23
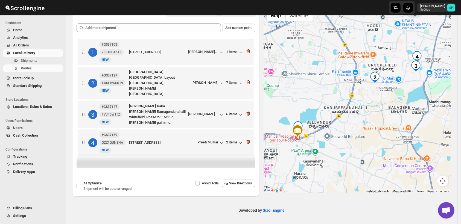
click at [245, 51] on div "1 #GS37103 2E910U4ZAZ New NEW Block-9,FlatNo1004,[GEOGRAPHIC_DATA], [GEOGRAPHIC…" at bounding box center [164, 51] width 172 height 23
click at [249, 52] on icon "button" at bounding box center [247, 51] width 5 height 5
click at [249, 80] on icon "button" at bounding box center [247, 82] width 5 height 5
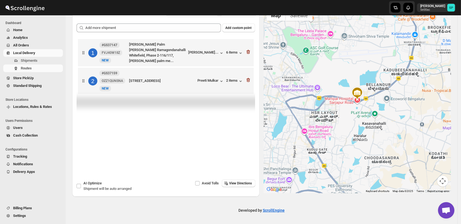
click at [249, 52] on icon "button" at bounding box center [247, 51] width 5 height 5
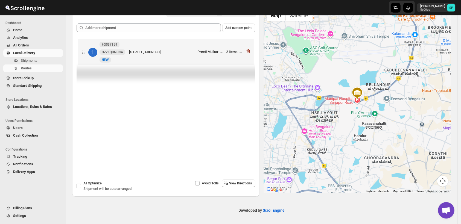
click at [249, 52] on icon "button" at bounding box center [247, 51] width 5 height 5
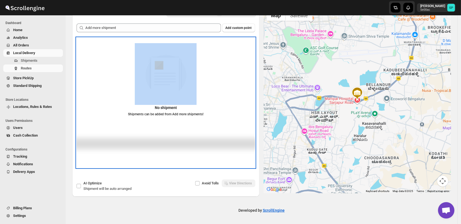
click at [249, 52] on div "No shipment Shipments can be added from Add more shipments!" at bounding box center [166, 82] width 178 height 78
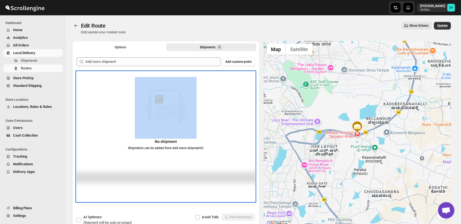
click at [154, 132] on img at bounding box center [166, 108] width 62 height 62
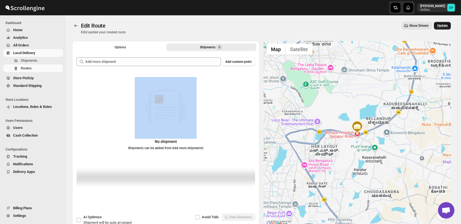
click at [447, 27] on span "Update" at bounding box center [442, 26] width 10 height 4
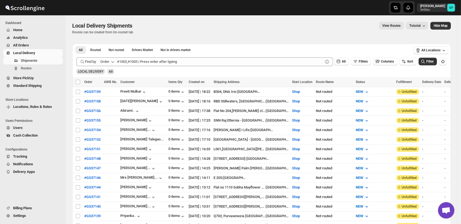
click at [28, 30] on span "Home" at bounding box center [37, 29] width 49 height 5
